Goal: Transaction & Acquisition: Purchase product/service

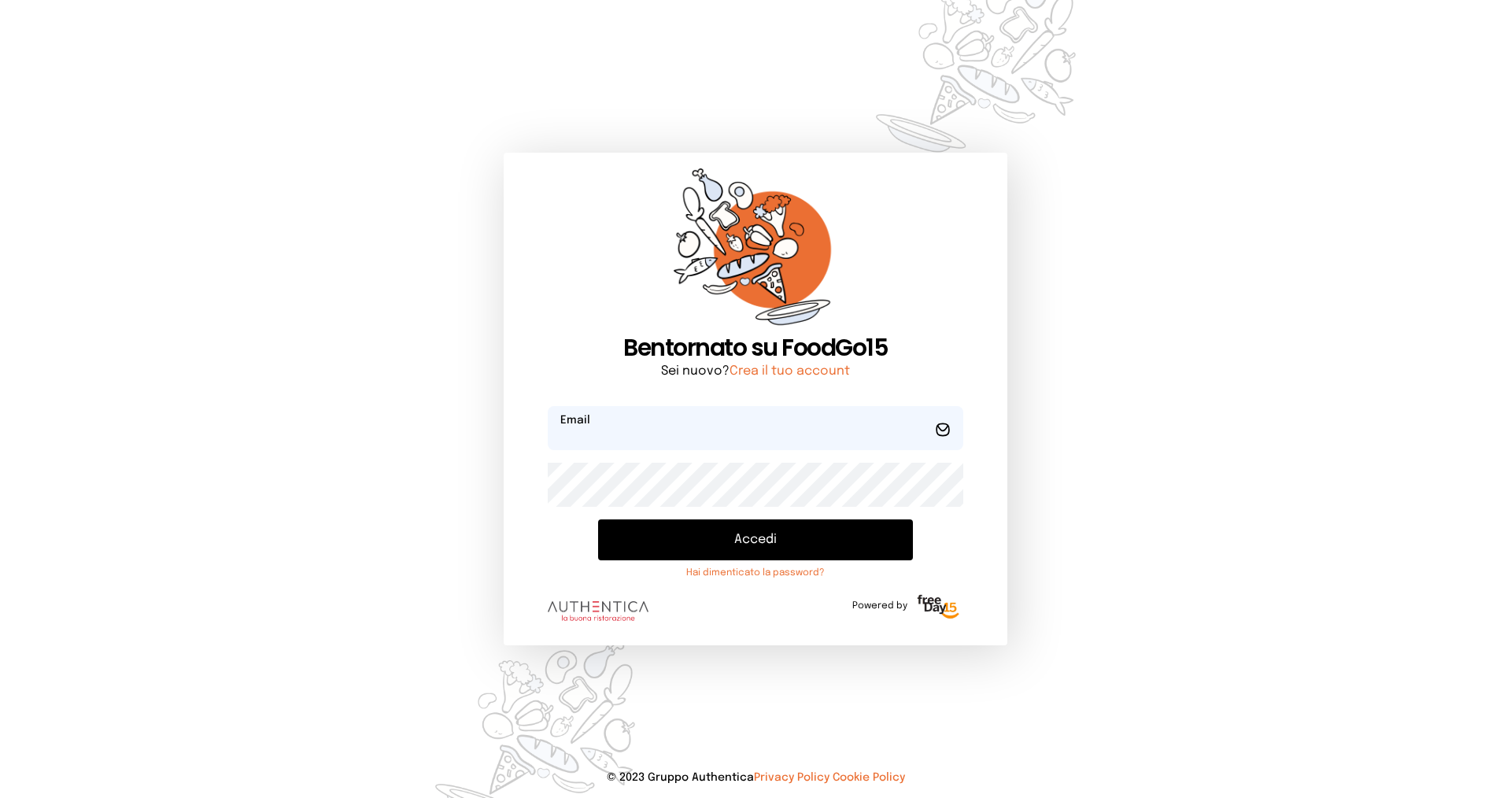
type input "**********"
click at [688, 542] on button "Accedi" at bounding box center [755, 540] width 315 height 41
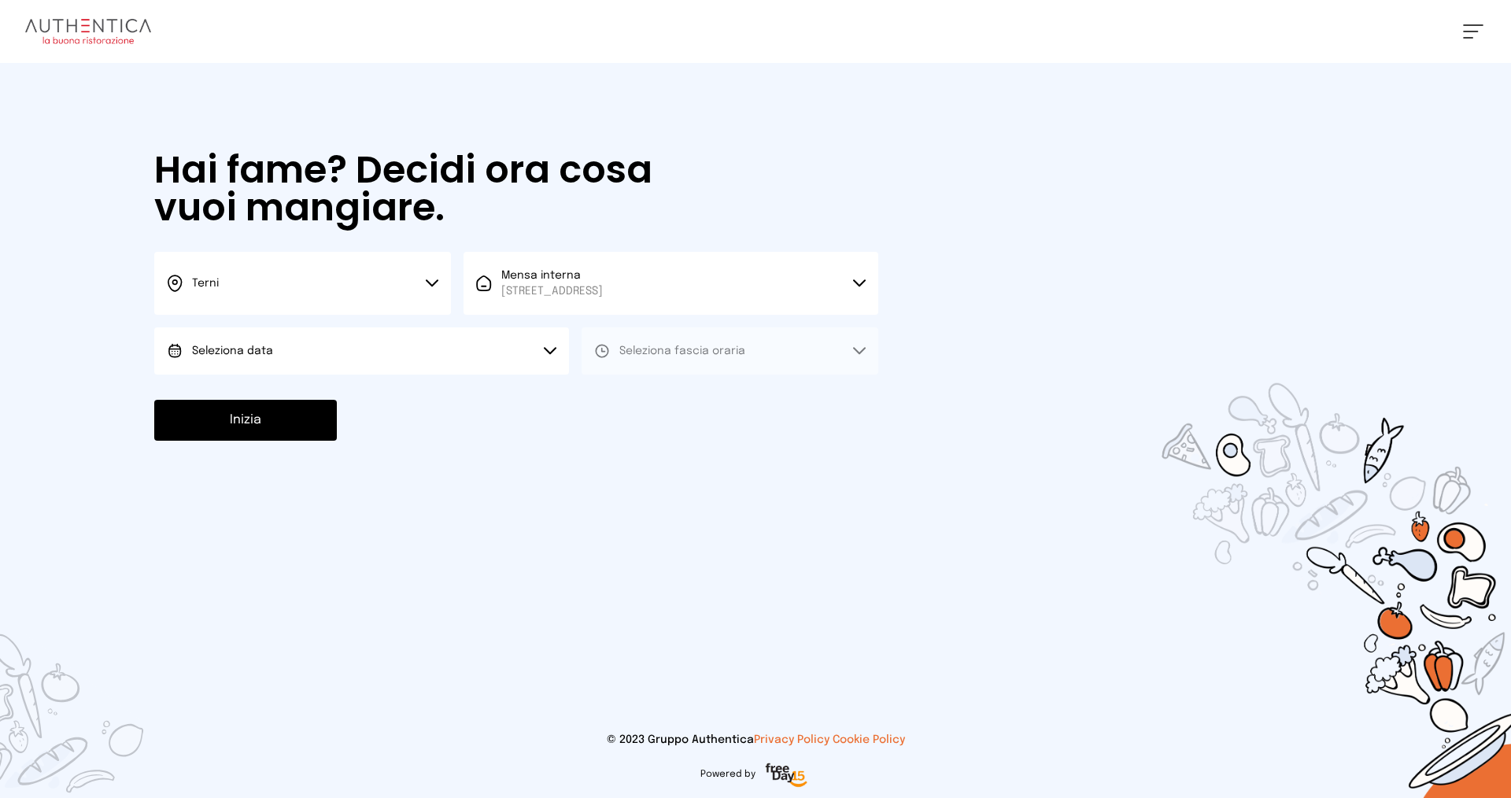
click at [340, 354] on button "Seleziona data" at bounding box center [361, 350] width 415 height 47
click at [251, 394] on span "[DATE], [DATE]" at bounding box center [230, 395] width 77 height 16
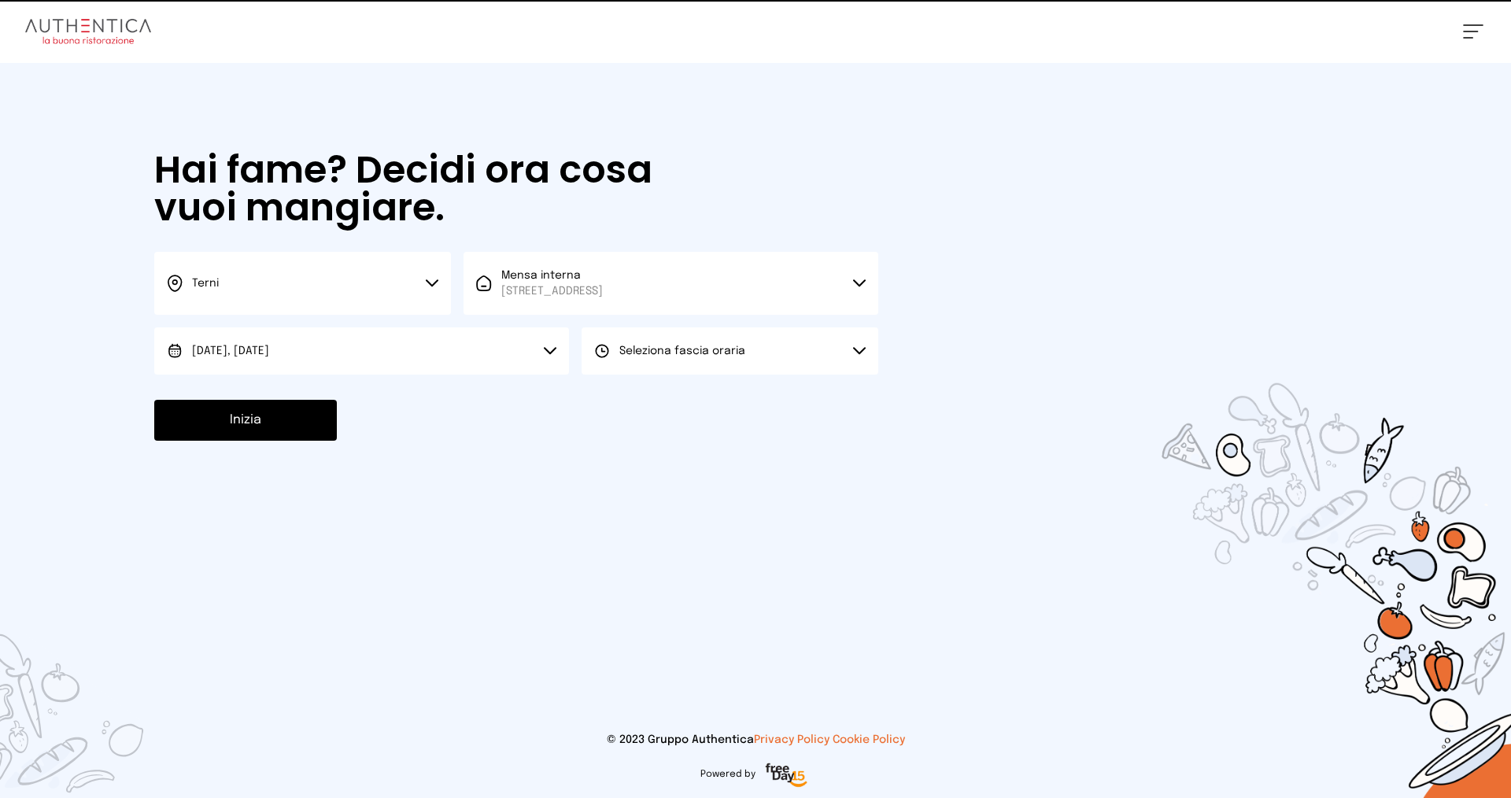
click at [646, 349] on span "Seleziona fascia oraria" at bounding box center [682, 351] width 126 height 11
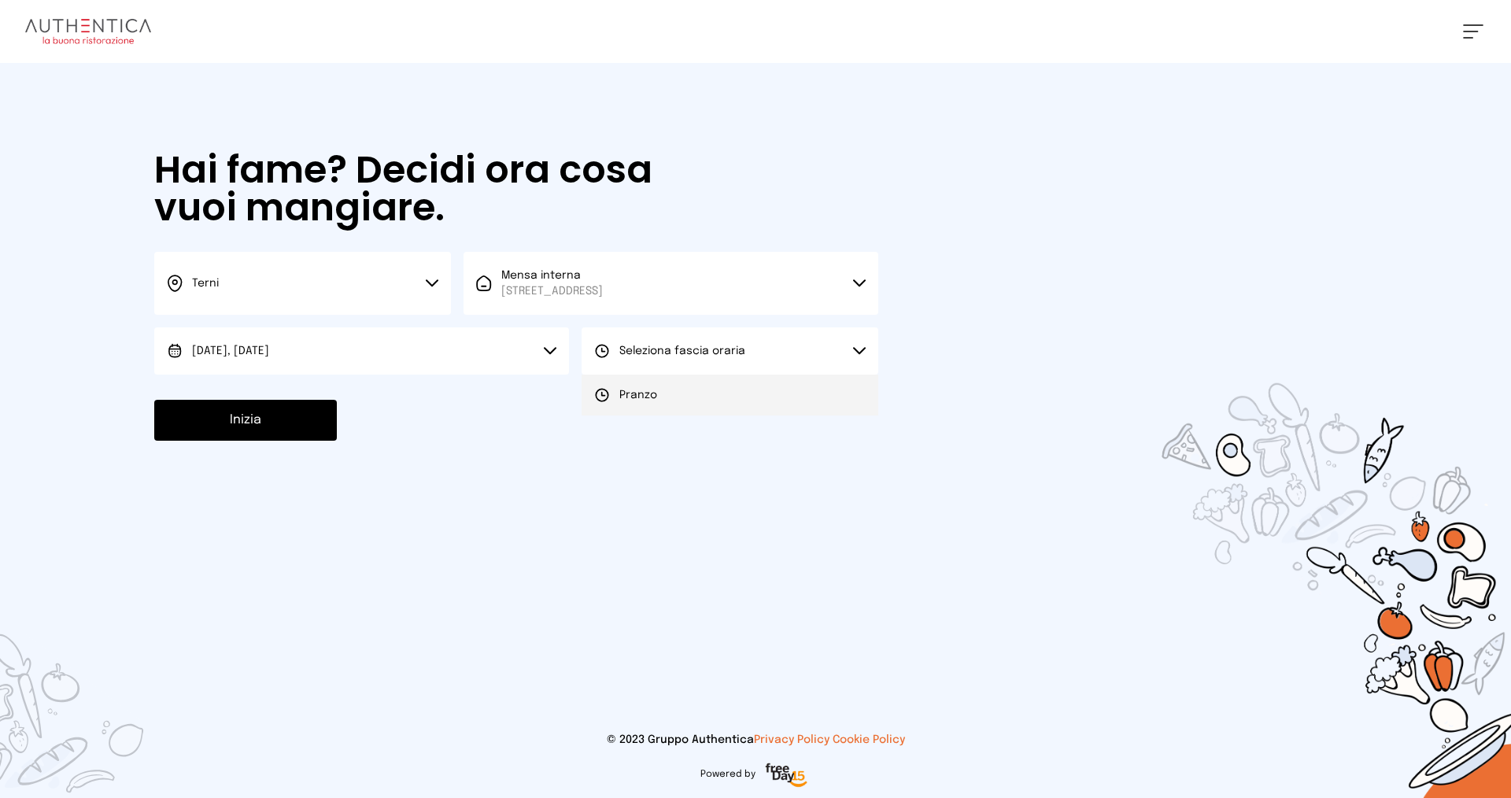
click at [642, 401] on span "Pranzo" at bounding box center [638, 395] width 38 height 16
click at [300, 426] on button "Inizia" at bounding box center [245, 420] width 183 height 41
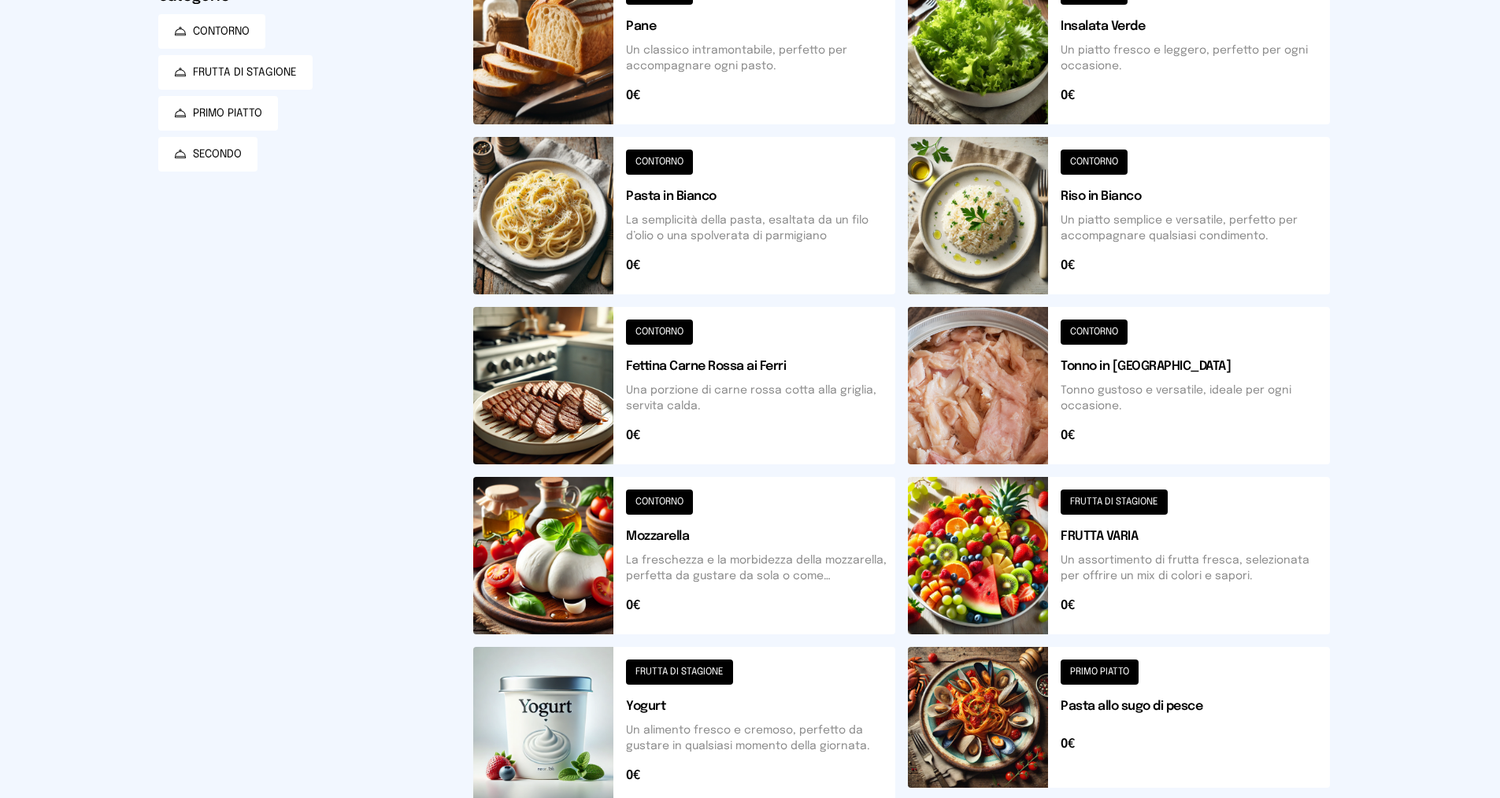
scroll to position [112, 0]
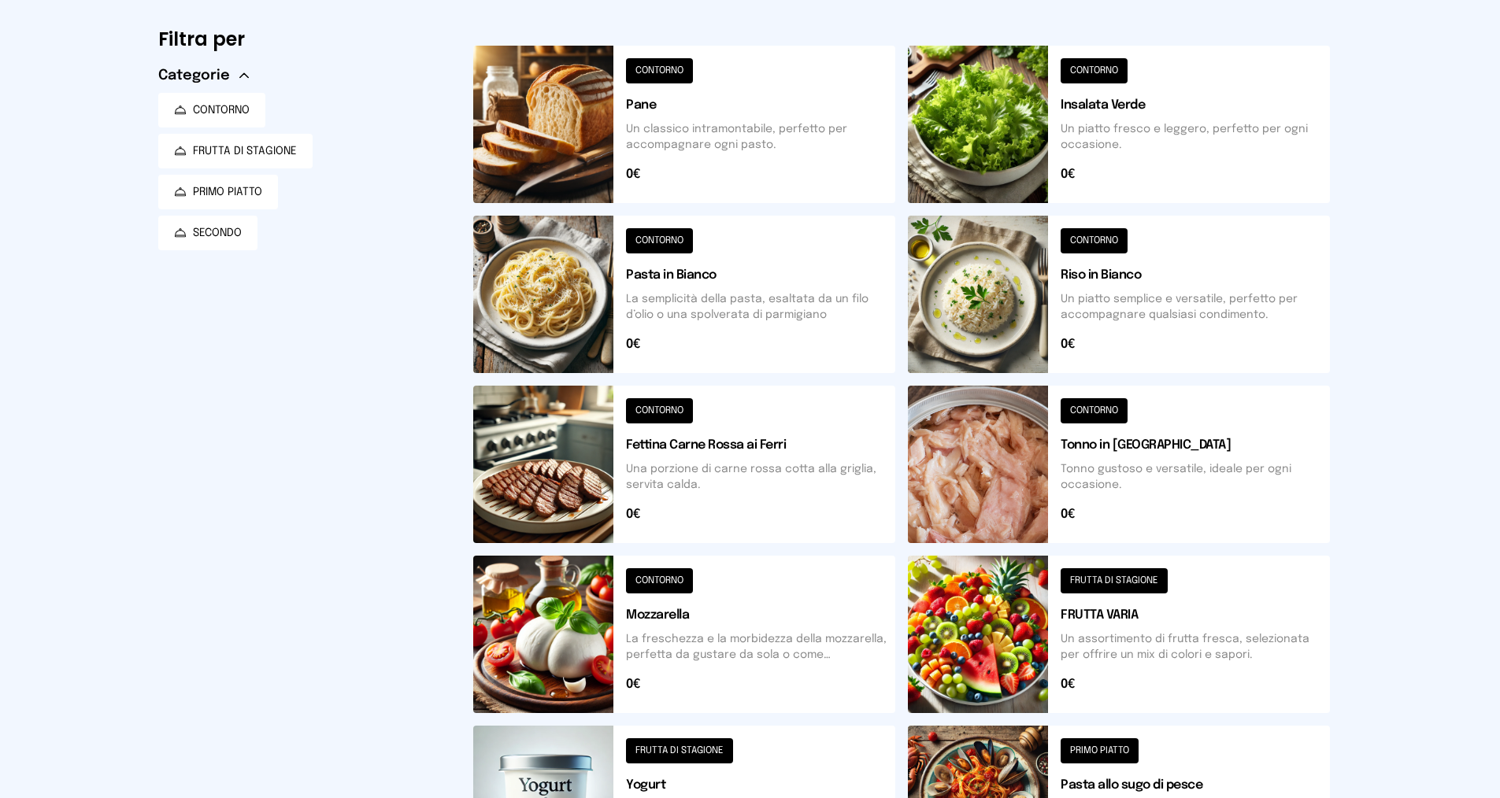
click at [738, 631] on button at bounding box center [684, 634] width 422 height 157
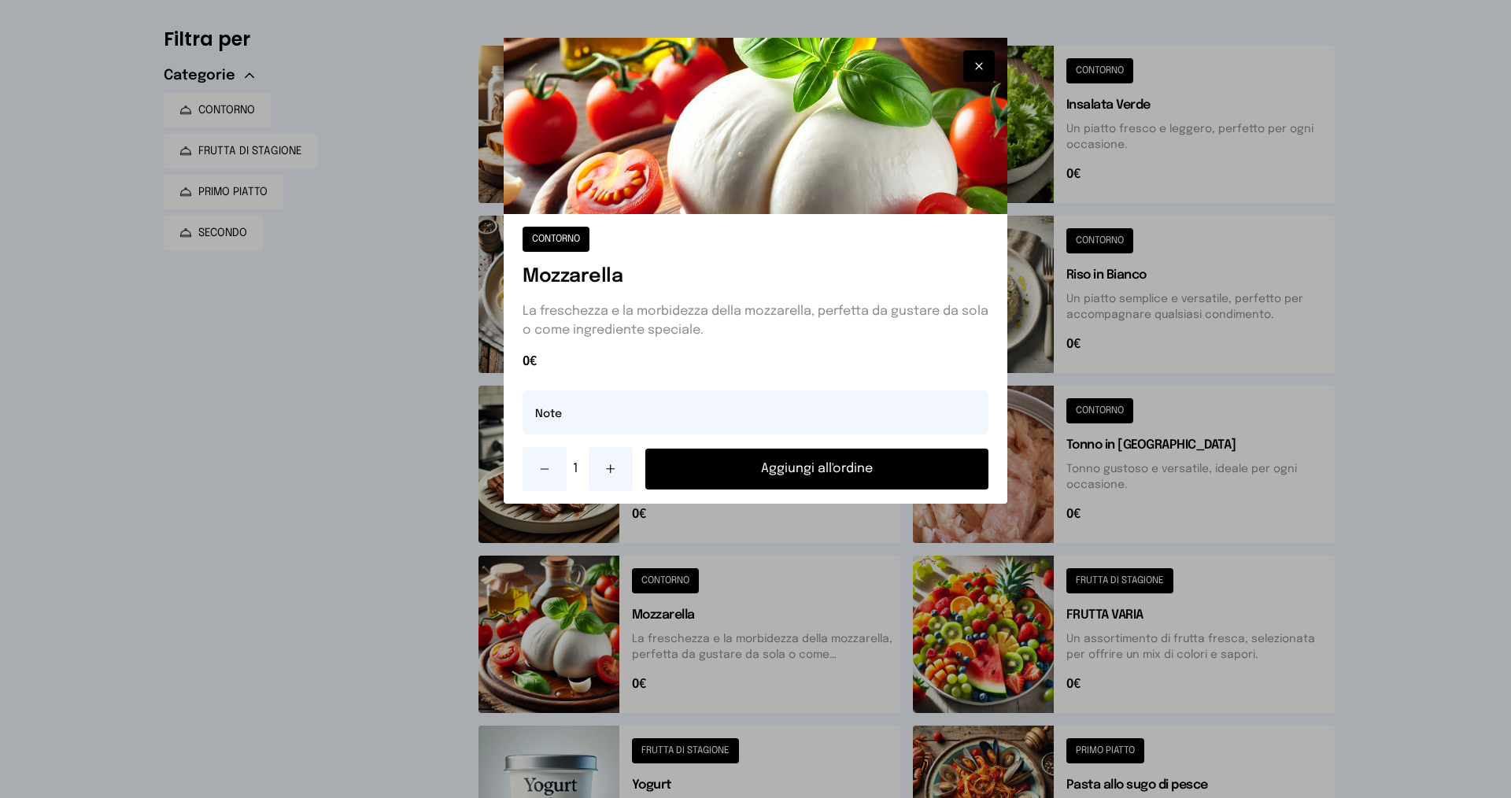
click at [776, 481] on button "Aggiungi all'ordine" at bounding box center [816, 469] width 343 height 41
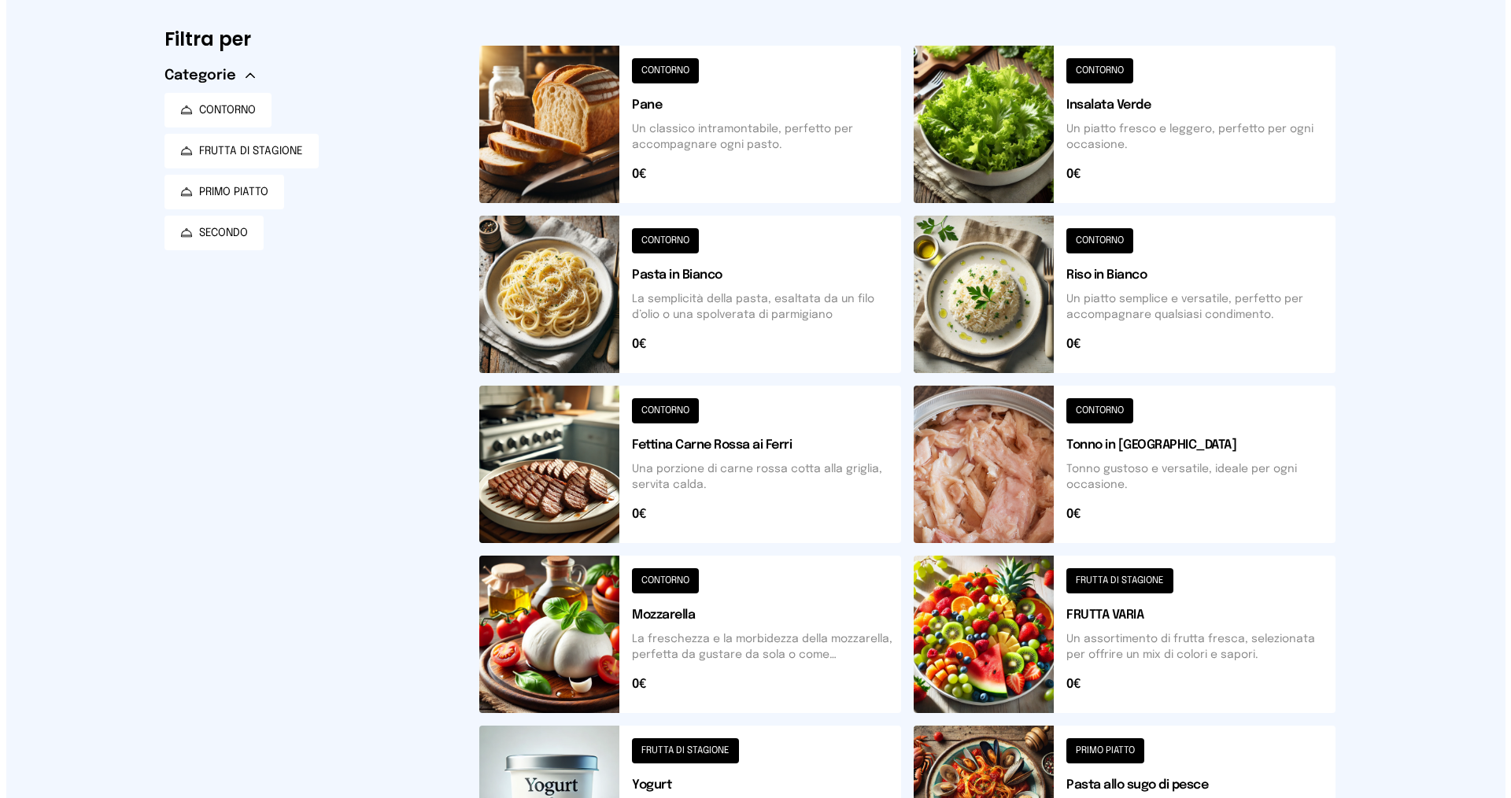
scroll to position [0, 0]
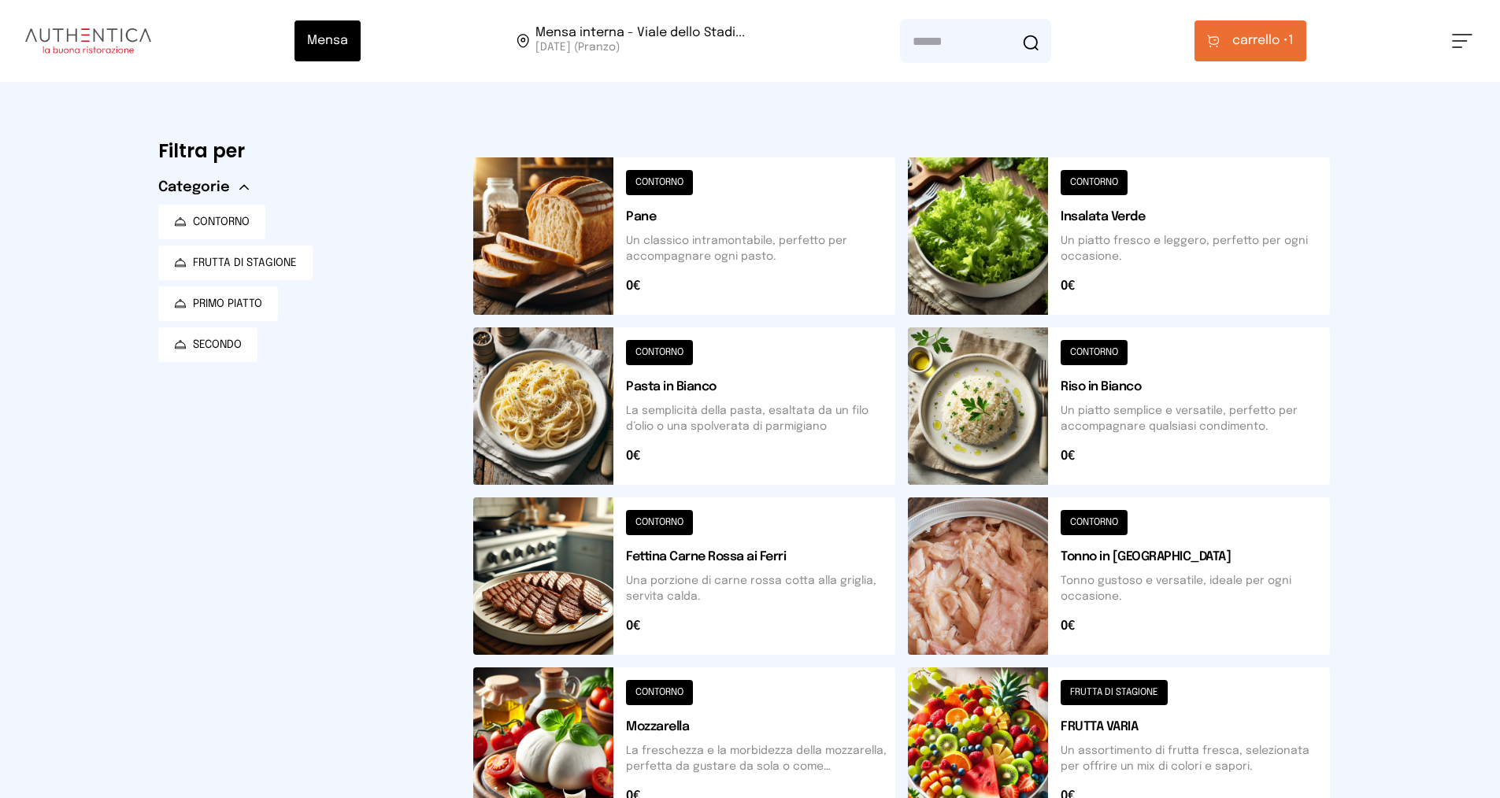
click at [1267, 39] on span "carrello •" at bounding box center [1260, 40] width 56 height 19
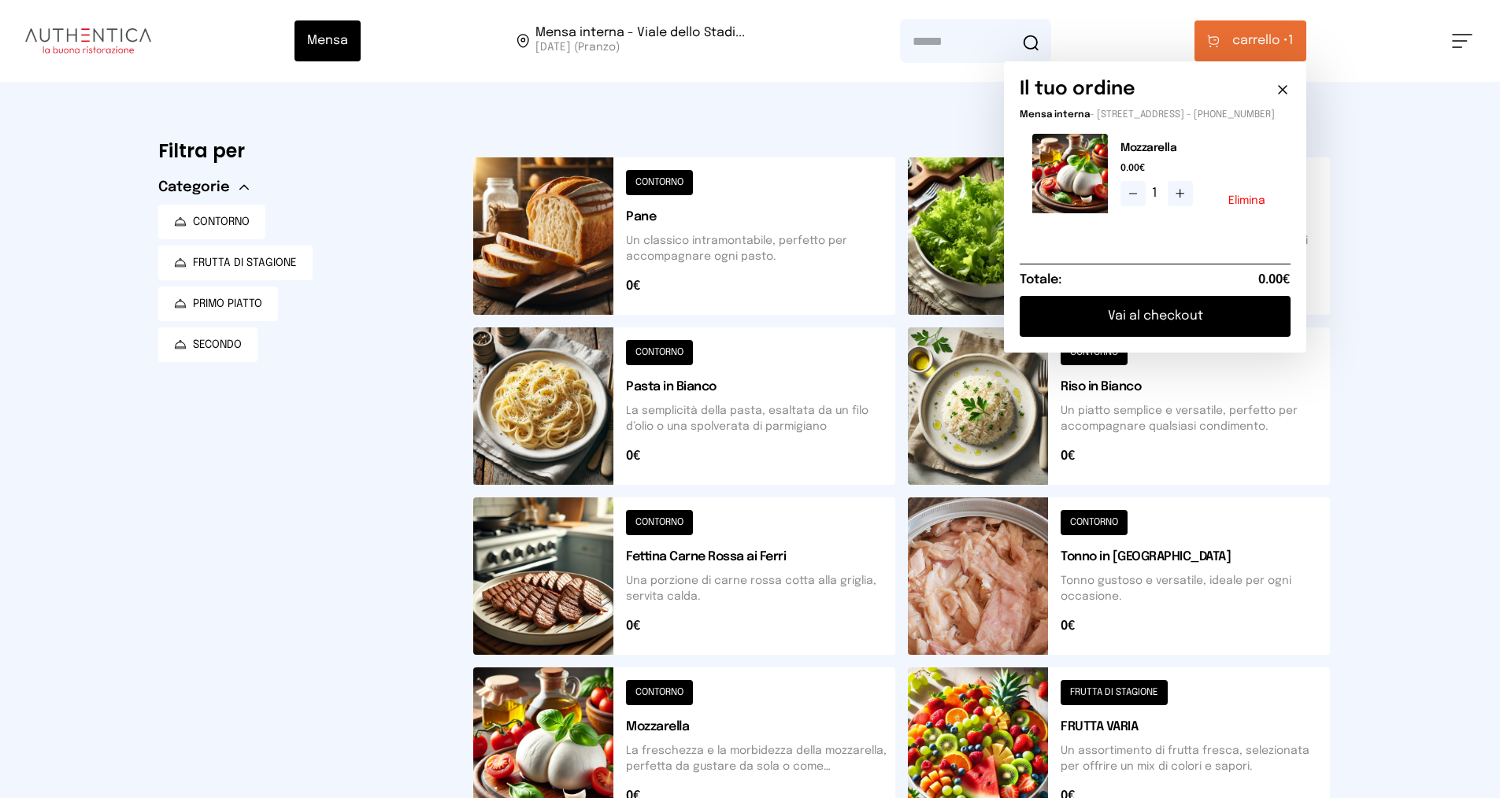
click at [1143, 337] on button "Vai al checkout" at bounding box center [1154, 316] width 271 height 41
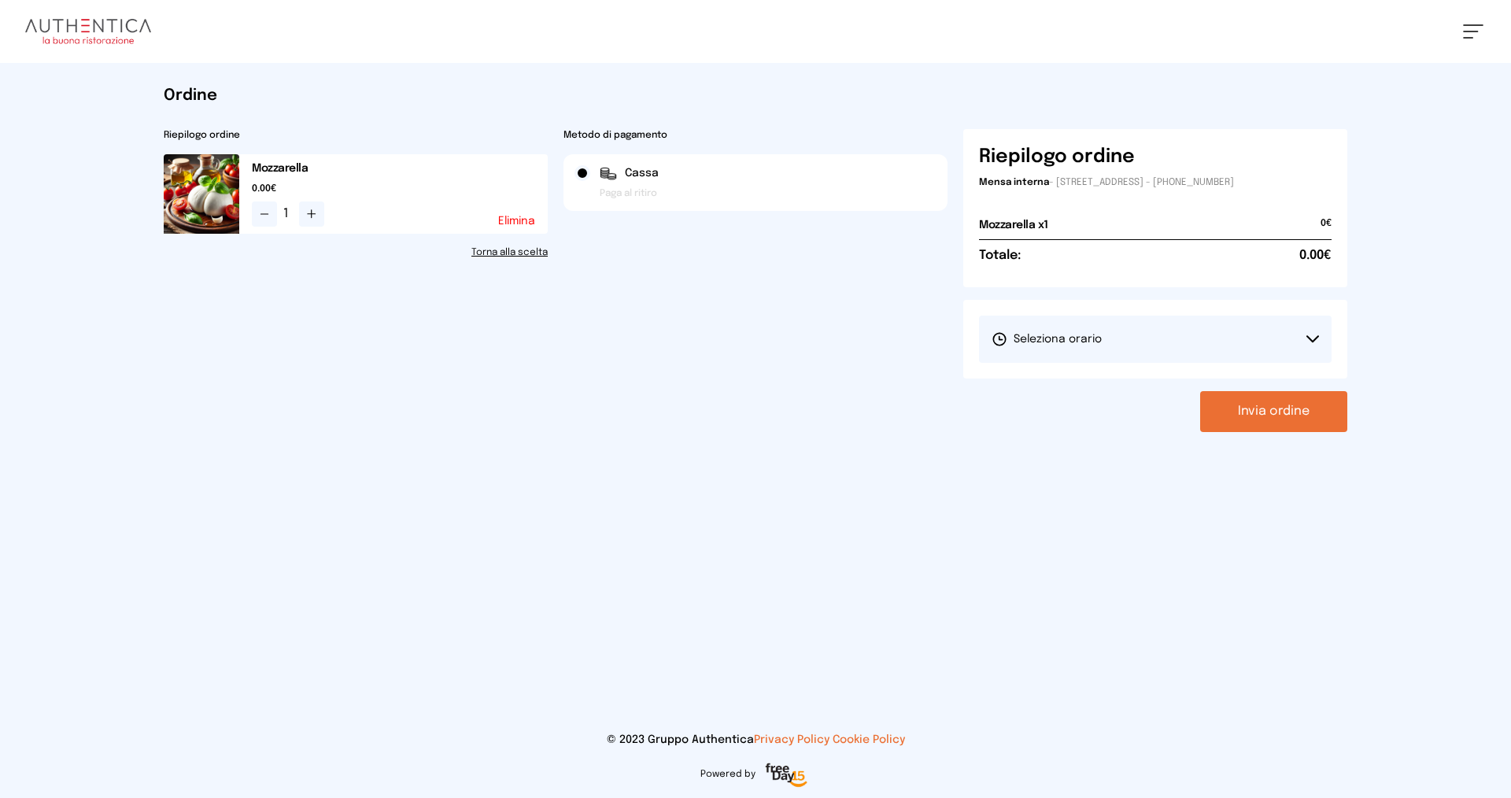
click at [1042, 338] on span "Seleziona orario" at bounding box center [1047, 339] width 110 height 16
click at [1034, 381] on span "1° Turno (13:00 - 15:00)" at bounding box center [1051, 383] width 119 height 16
drag, startPoint x: 1266, startPoint y: 414, endPoint x: 1281, endPoint y: 412, distance: 15.0
click at [1270, 414] on button "Invia ordine" at bounding box center [1273, 411] width 147 height 41
